Goal: Task Accomplishment & Management: Complete application form

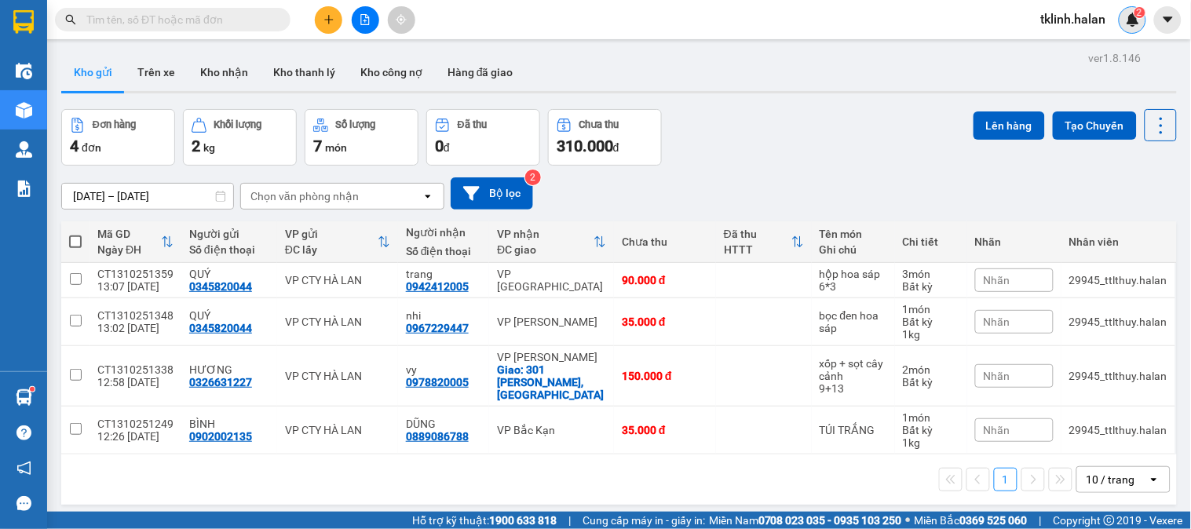
click at [1136, 12] on sup "2" at bounding box center [1140, 12] width 11 height 11
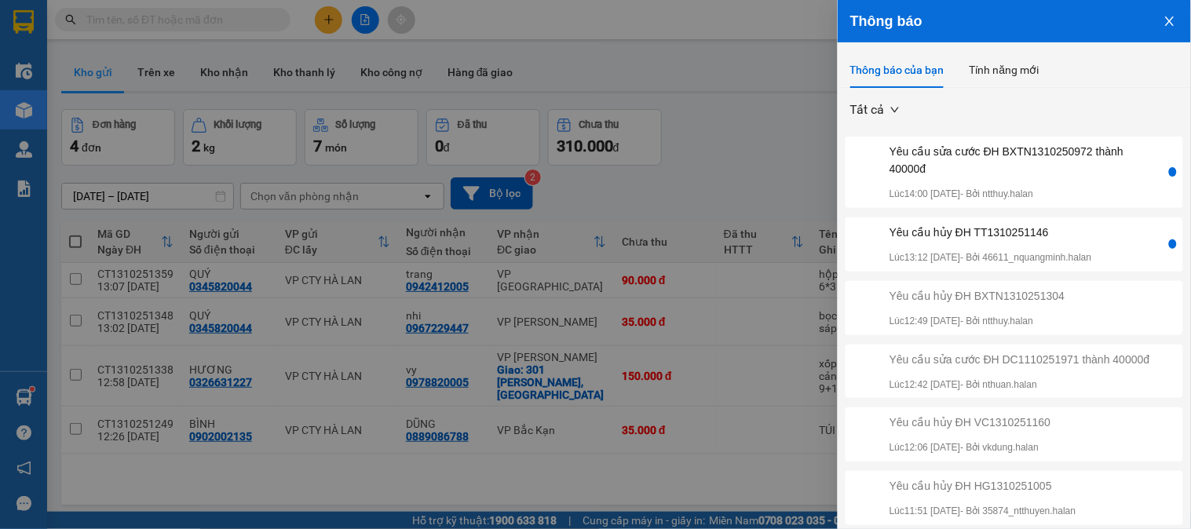
click at [1038, 177] on div "Yêu cầu sửa cước ĐH BXTN1310250972 thành 40000đ" at bounding box center [1026, 160] width 273 height 35
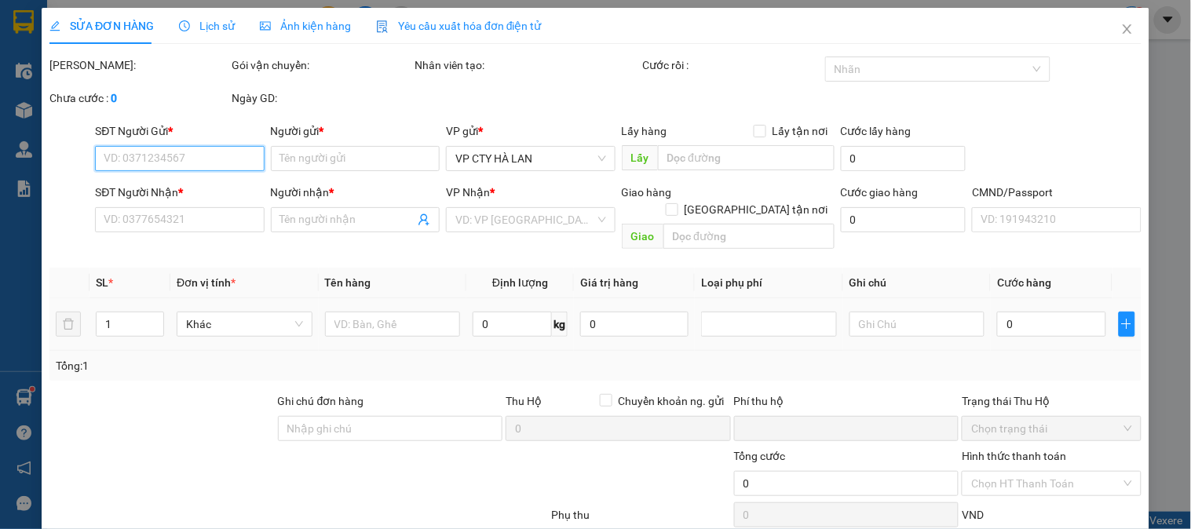
type input "0982682887"
type input "TRUNG"
type input "0931468569"
type input "CƯỜNG"
type input "0"
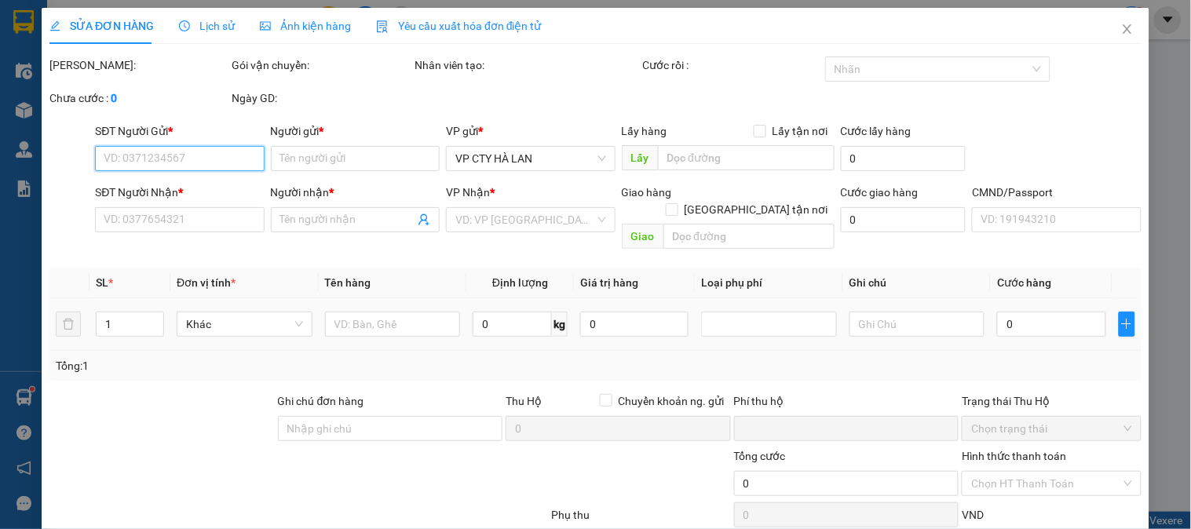
type input "4.000"
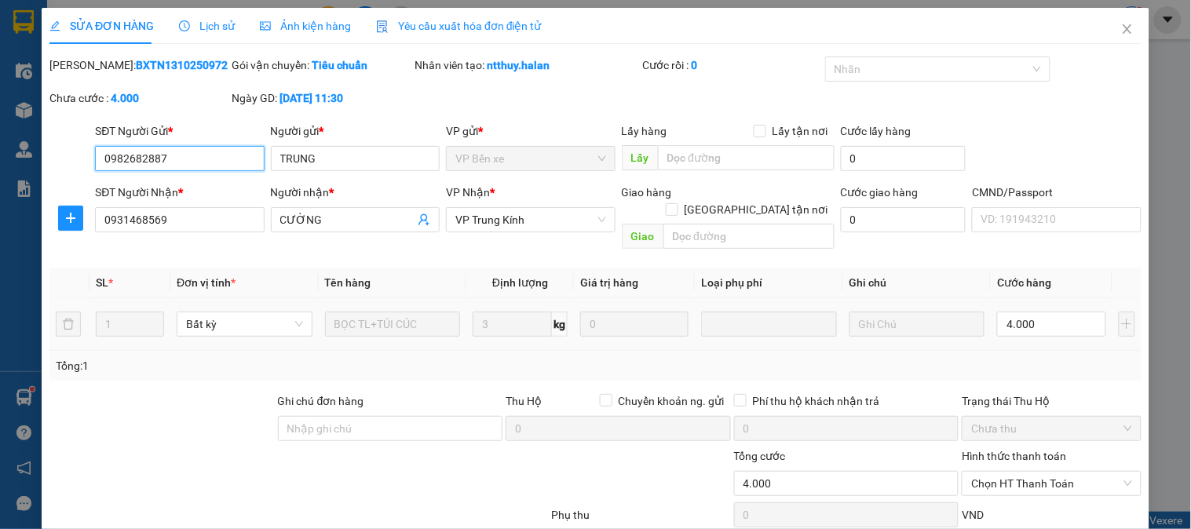
scroll to position [86, 0]
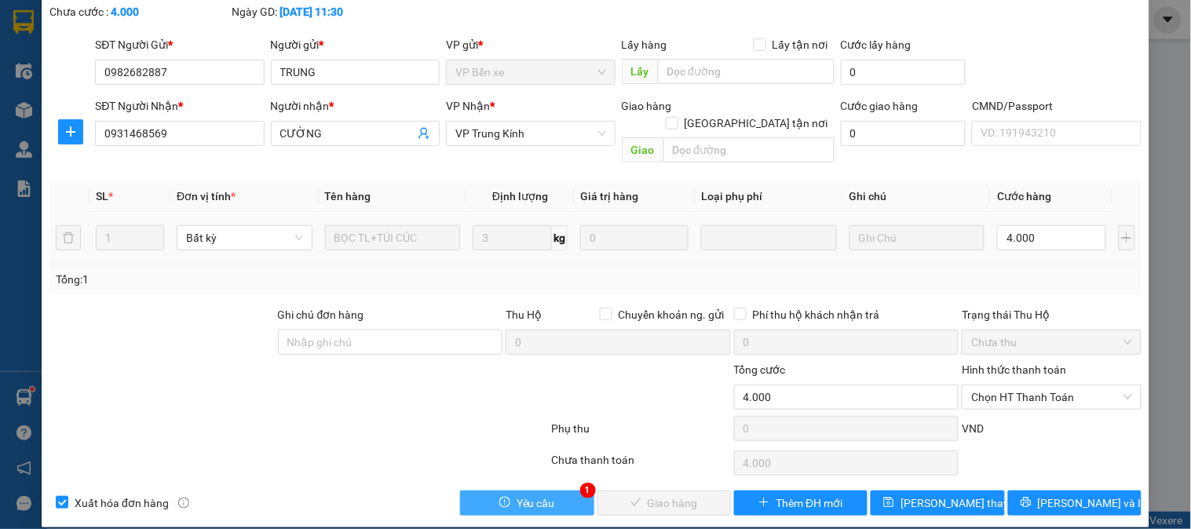
click at [564, 496] on button "Yêu cầu" at bounding box center [526, 503] width 133 height 25
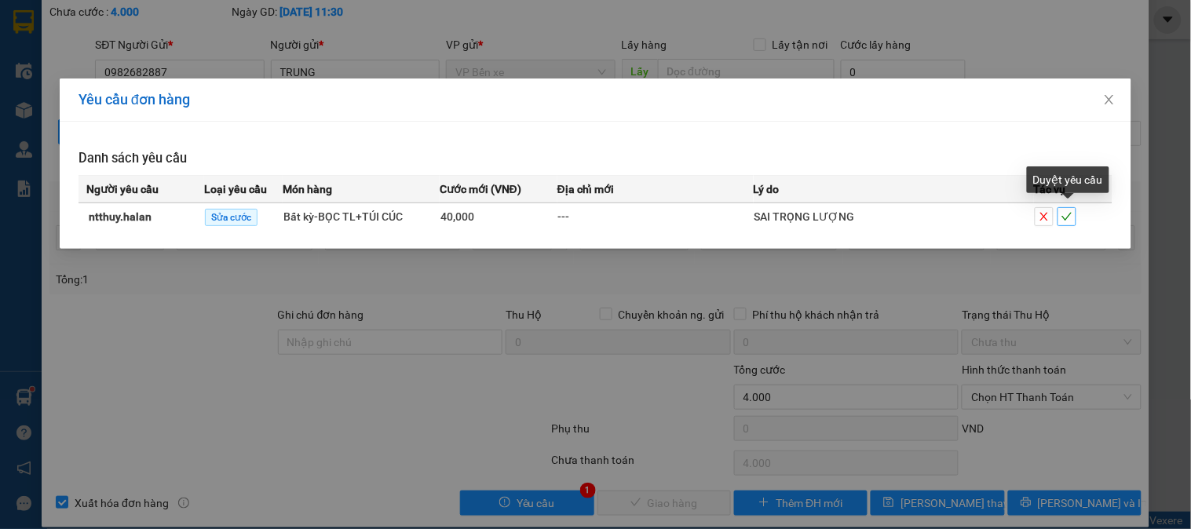
click at [1076, 223] on button "button" at bounding box center [1067, 216] width 19 height 19
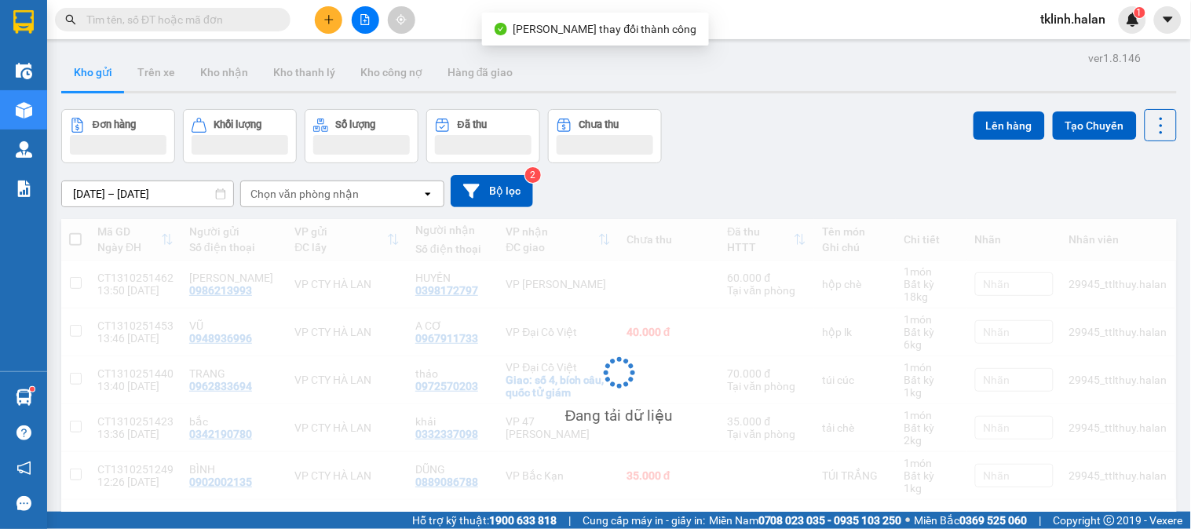
click at [1135, 24] on img at bounding box center [1133, 20] width 14 height 14
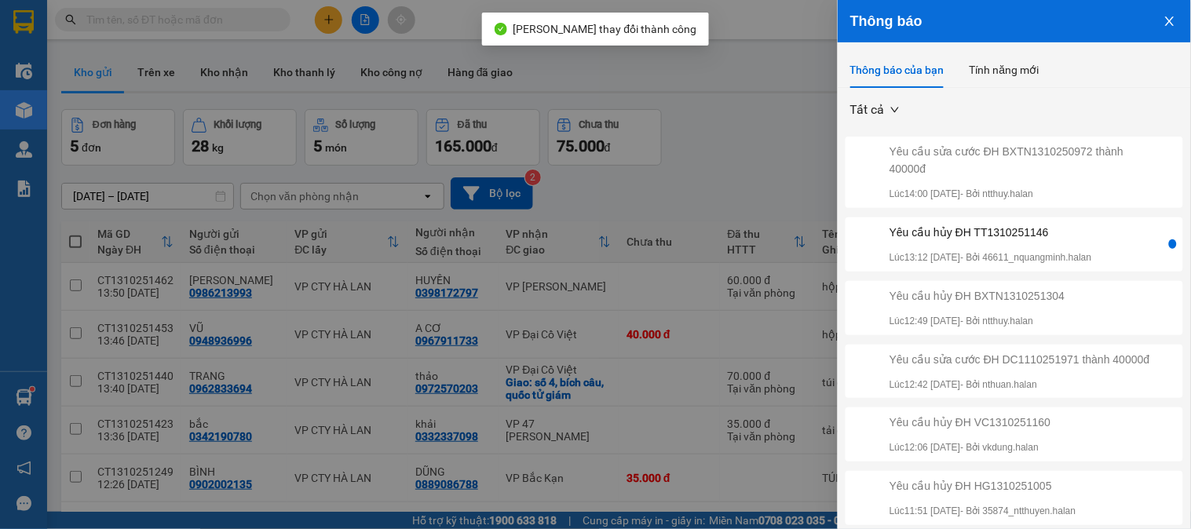
click at [1121, 247] on div "Yêu cầu hủy ĐH TT1310251146 Lúc 13:12 [DATE] - Bởi 46611_nquangminh.halan" at bounding box center [1007, 245] width 317 height 42
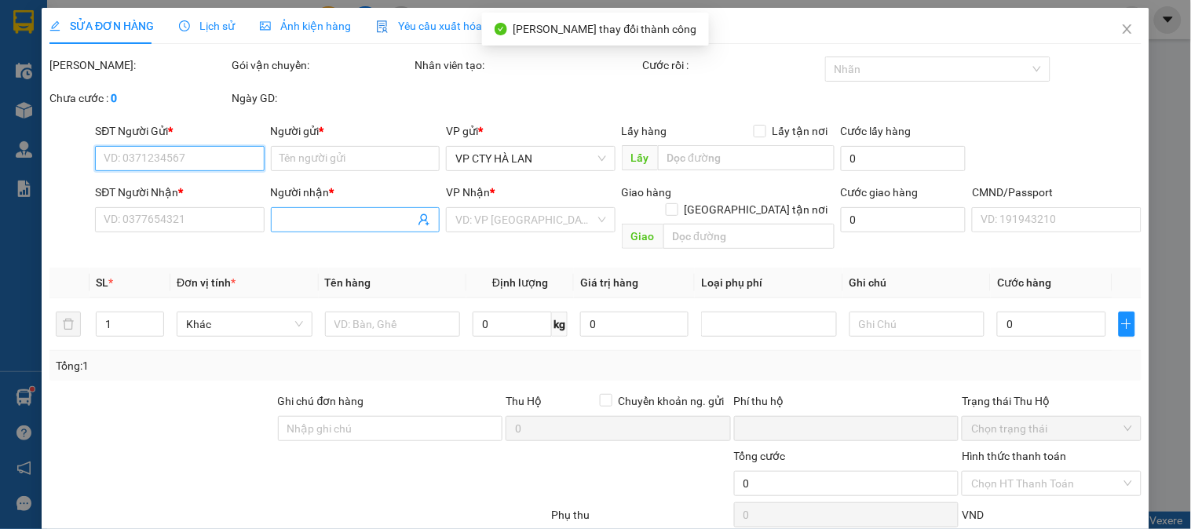
type input "0333232286"
type input "TRUNG"
type input "0985622082"
type input "HƯỜNG"
type input "0"
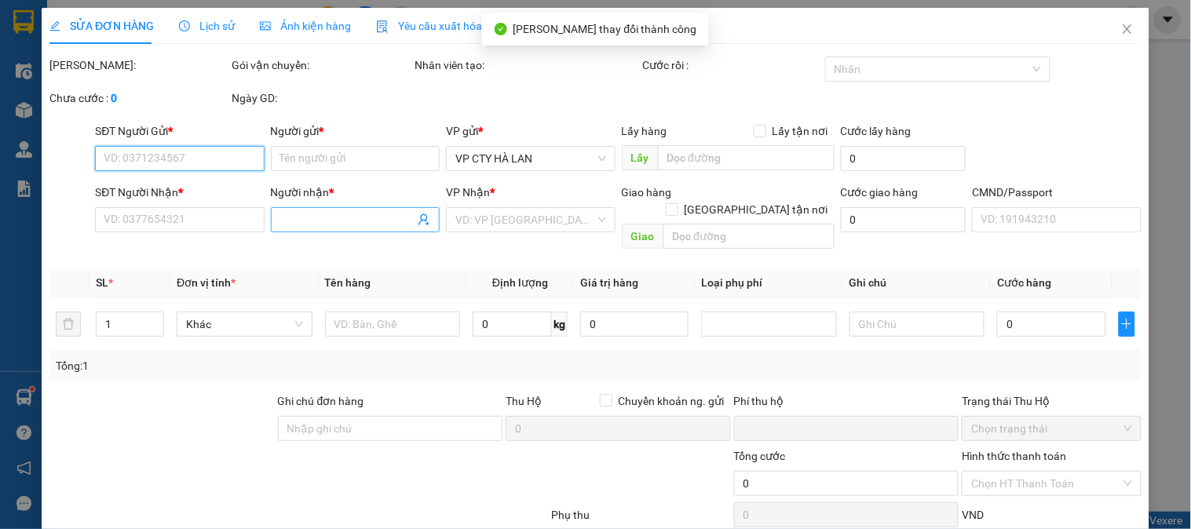
type input "35.000"
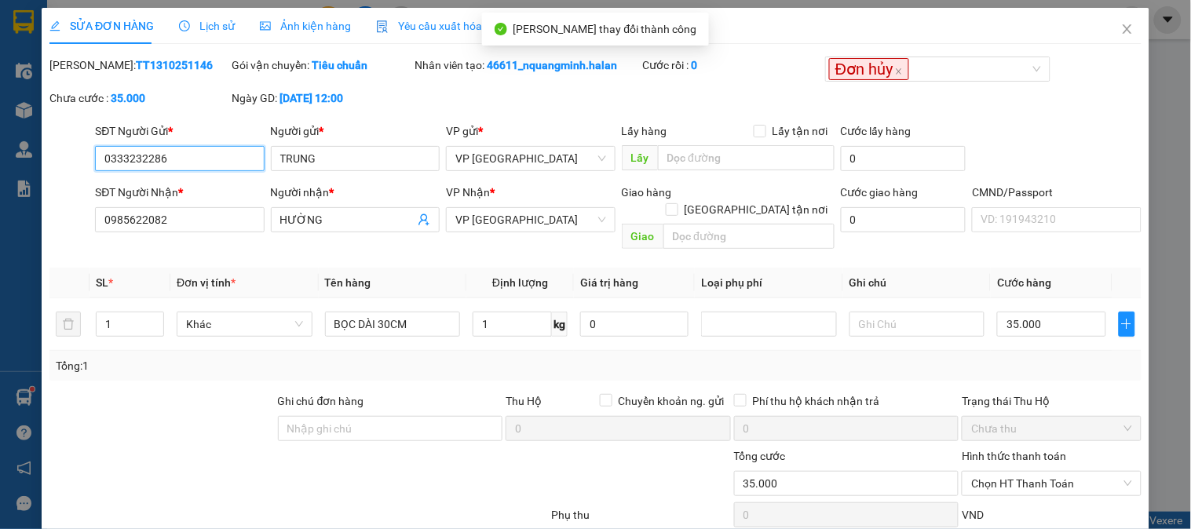
click at [247, 163] on input "0333232286" at bounding box center [179, 158] width 169 height 25
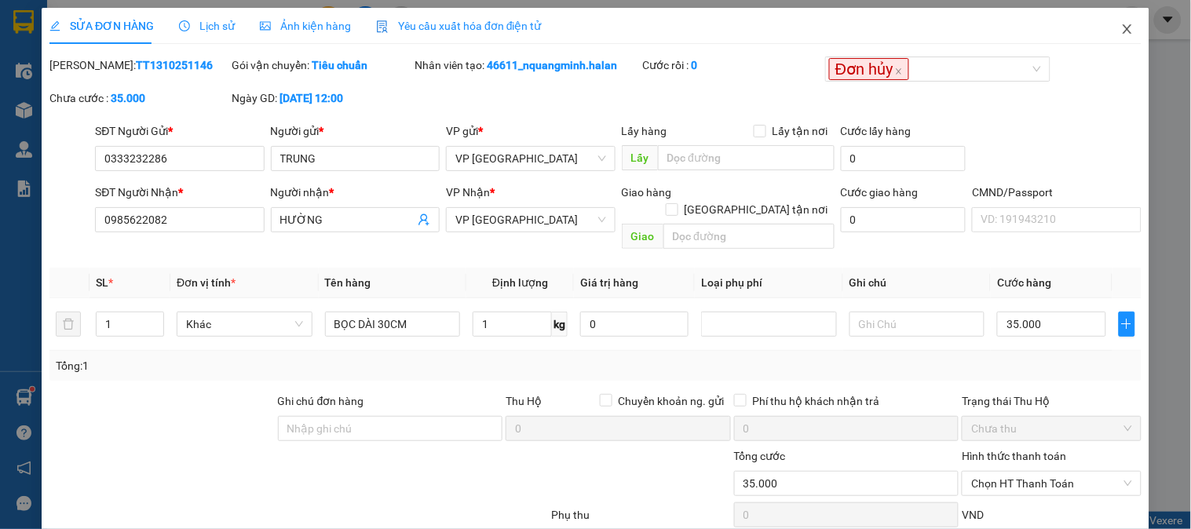
click at [1108, 29] on span "Close" at bounding box center [1128, 30] width 44 height 44
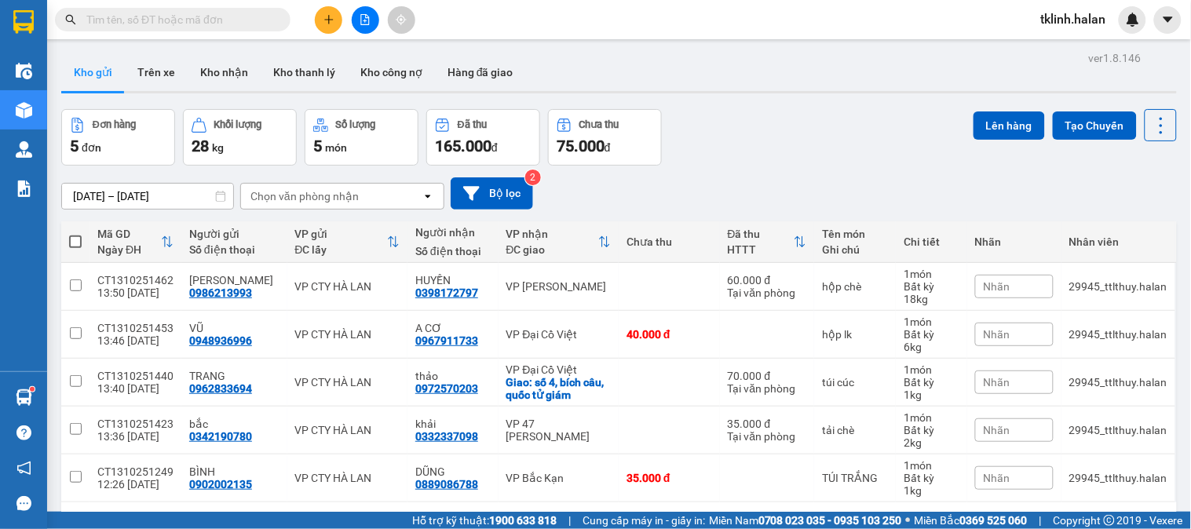
click at [228, 18] on input "text" at bounding box center [178, 19] width 185 height 17
paste input "0333232286"
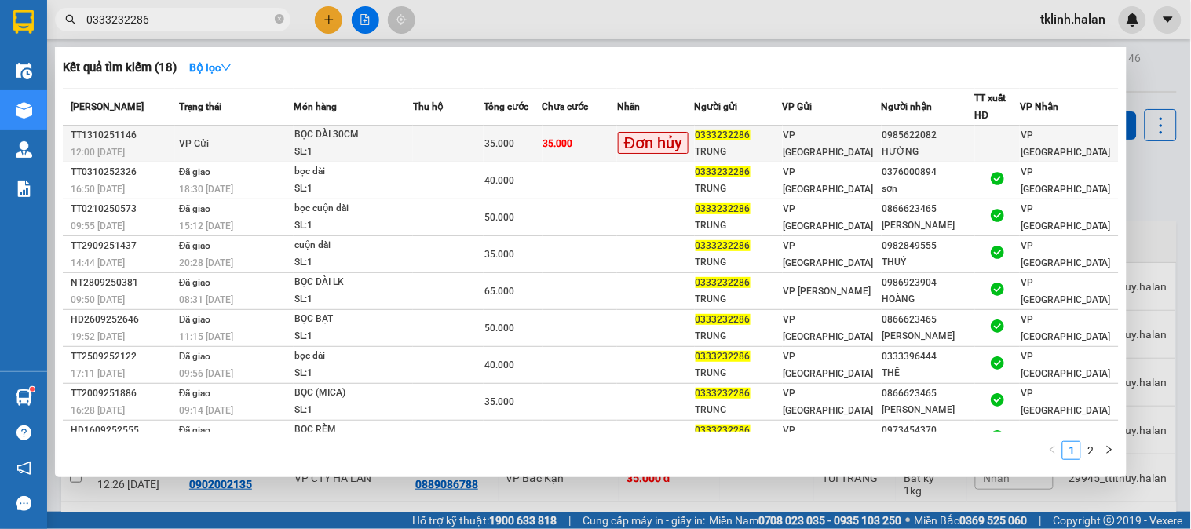
type input "0333232286"
click at [562, 144] on span "35.000" at bounding box center [558, 143] width 30 height 11
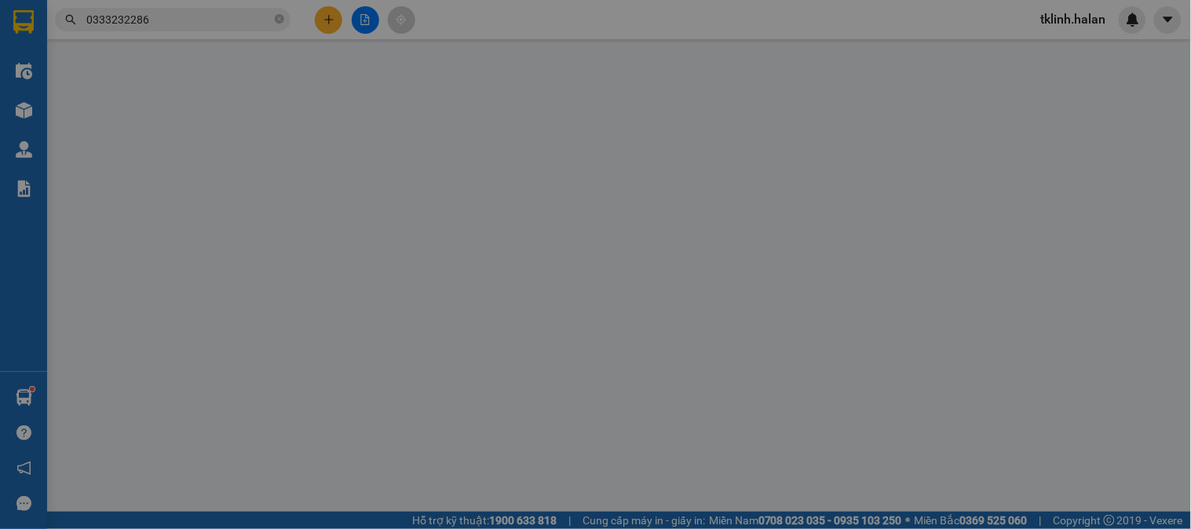
type input "0333232286"
type input "TRUNG"
type input "0985622082"
type input "HƯỜNG"
type input "0"
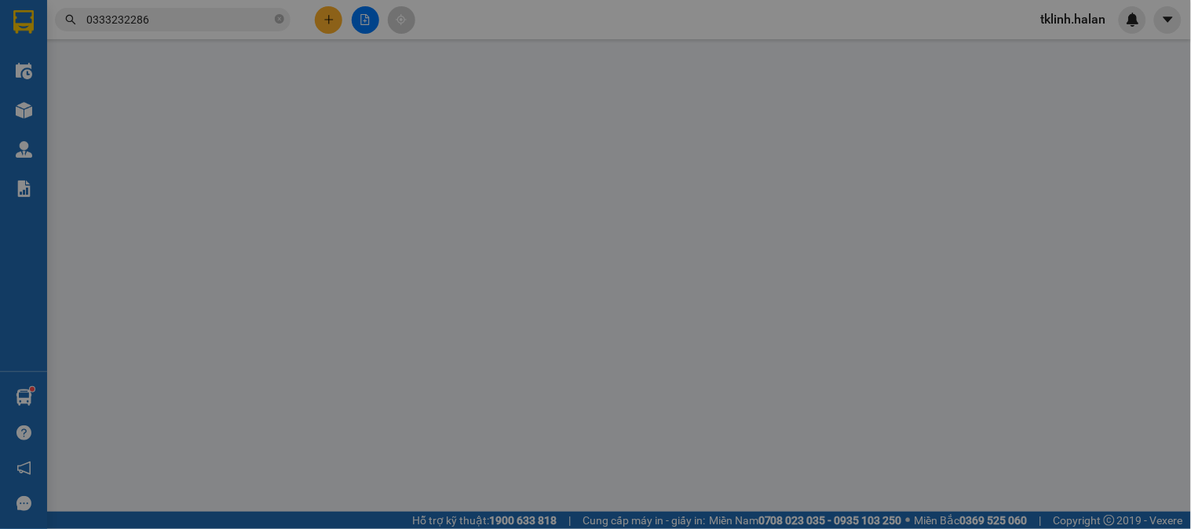
type input "35.000"
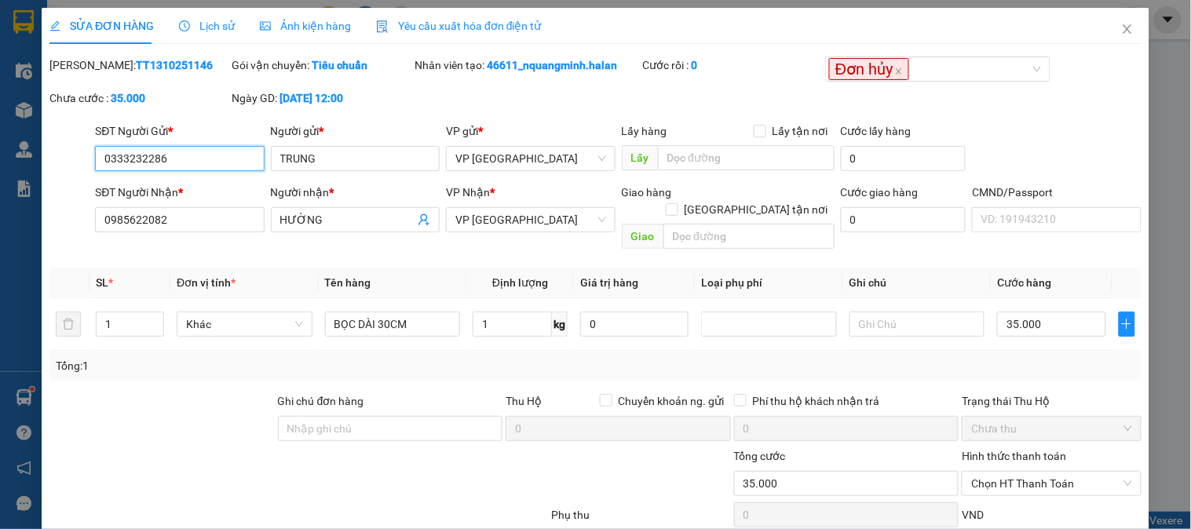
scroll to position [86, 0]
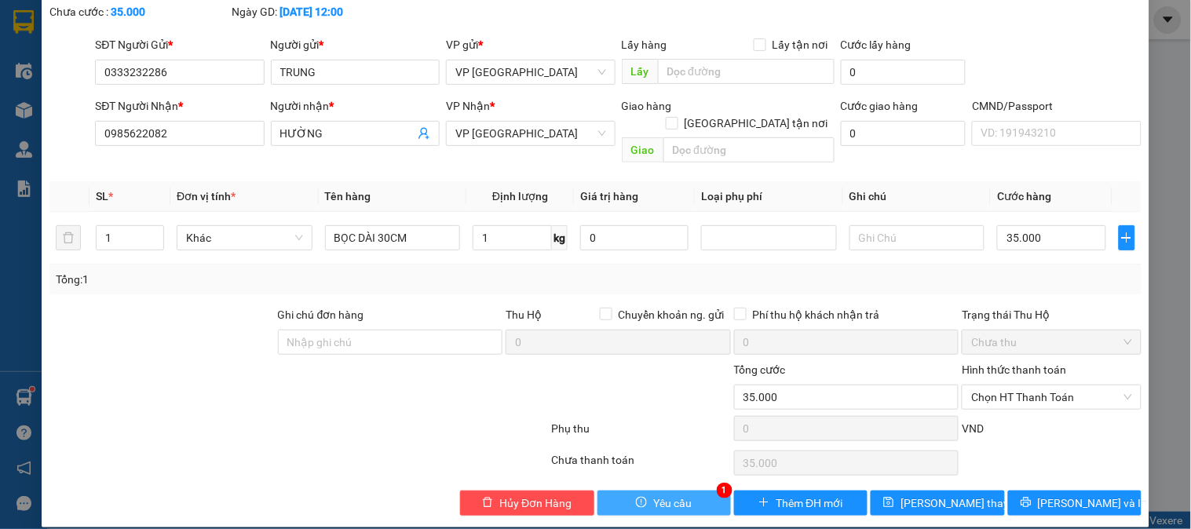
click at [691, 491] on button "Yêu cầu" at bounding box center [664, 503] width 133 height 25
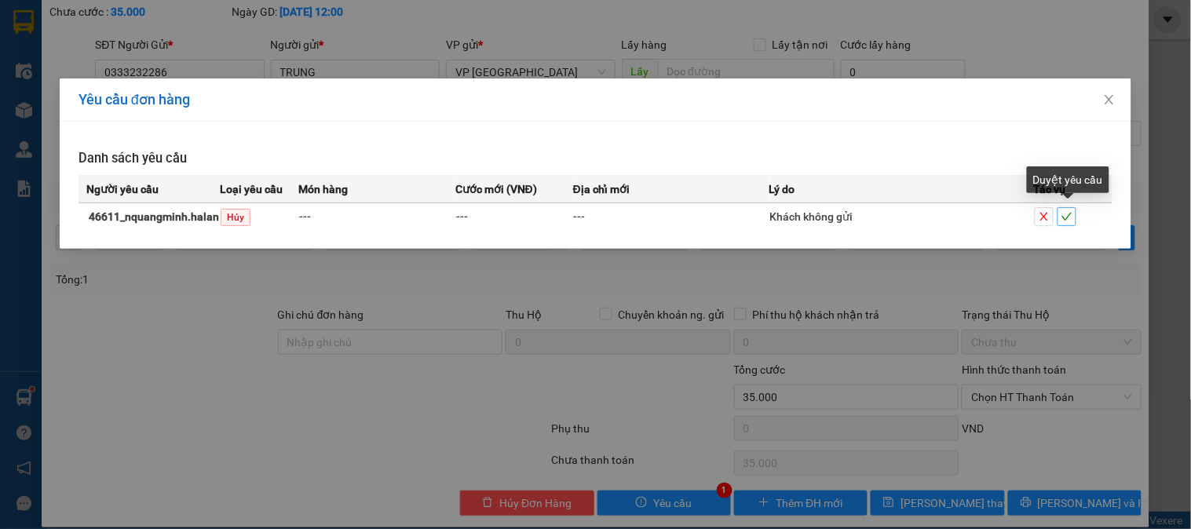
click at [1073, 221] on span "check" at bounding box center [1066, 216] width 17 height 11
